Goal: Task Accomplishment & Management: Use online tool/utility

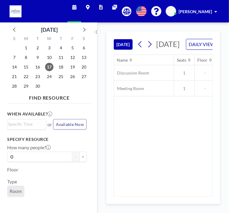
scroll to position [0, 466]
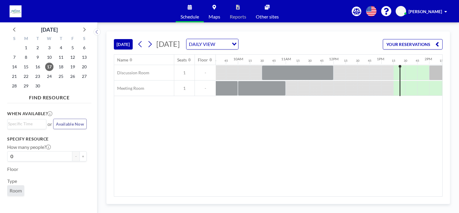
scroll to position [0, 451]
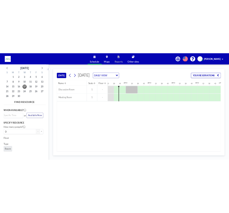
scroll to position [0, 633]
